Goal: Information Seeking & Learning: Check status

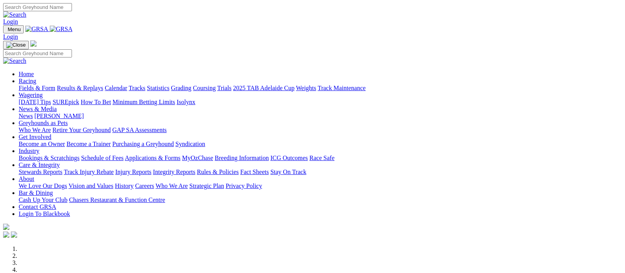
click at [73, 29] on img at bounding box center [61, 29] width 23 height 7
click at [98, 85] on link "Results & Replays" at bounding box center [80, 88] width 46 height 7
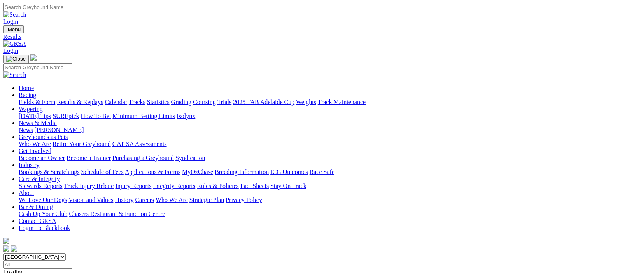
scroll to position [190, 0]
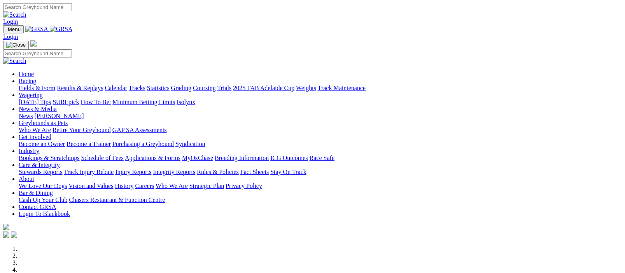
drag, startPoint x: 0, startPoint y: 0, endPoint x: 150, endPoint y: 28, distance: 152.6
click at [36, 78] on link "Racing" at bounding box center [28, 81] width 18 height 7
click at [73, 29] on img at bounding box center [61, 29] width 23 height 7
click at [89, 85] on link "Results & Replays" at bounding box center [80, 88] width 46 height 7
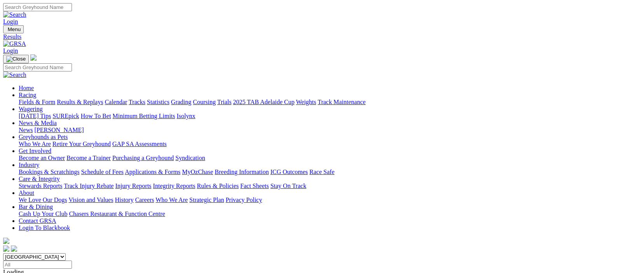
scroll to position [190, 0]
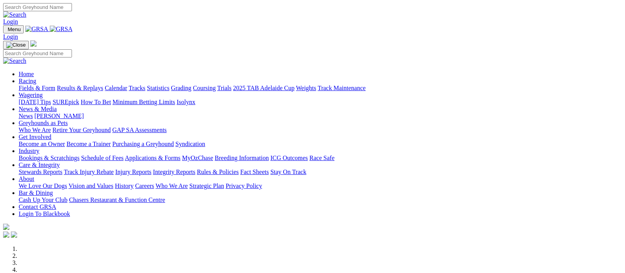
click at [36, 78] on link "Racing" at bounding box center [28, 81] width 18 height 7
click at [73, 29] on img at bounding box center [61, 29] width 23 height 7
click at [36, 78] on link "Racing" at bounding box center [28, 81] width 18 height 7
click at [32, 85] on link "Fields & Form" at bounding box center [37, 88] width 37 height 7
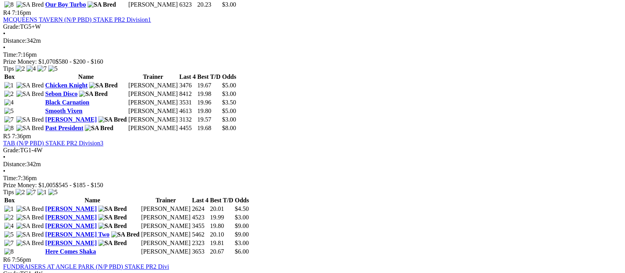
scroll to position [951, 0]
